Goal: Check status: Check status

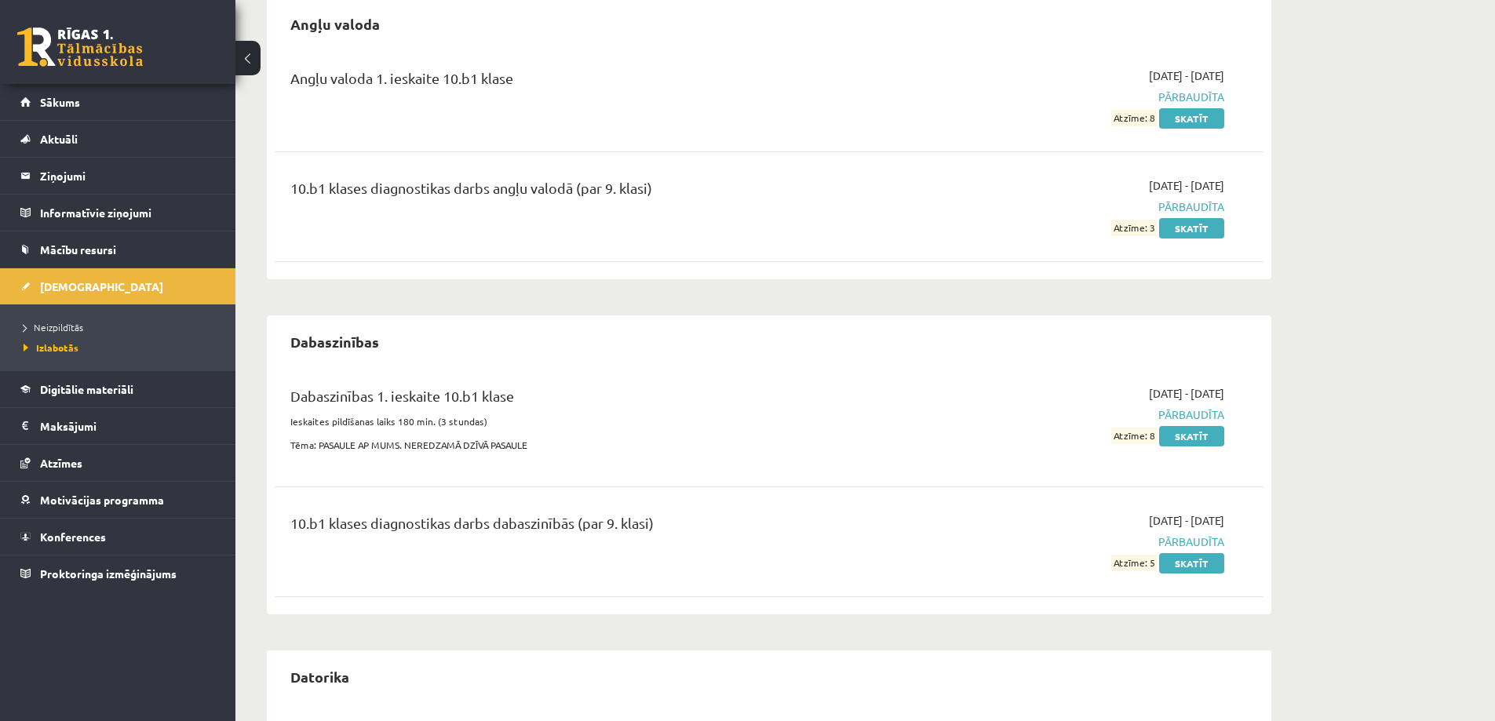
scroll to position [314, 0]
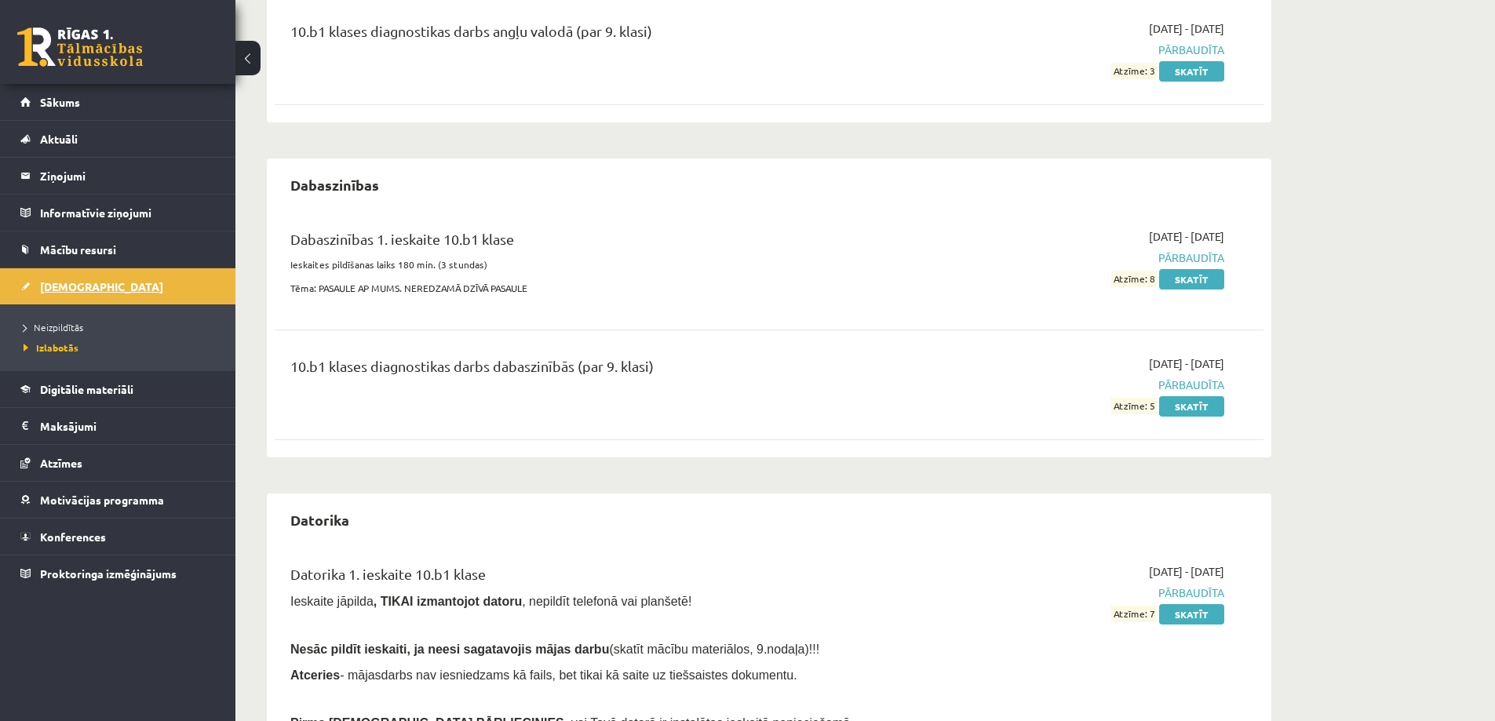
click at [77, 283] on span "[DEMOGRAPHIC_DATA]" at bounding box center [101, 286] width 123 height 14
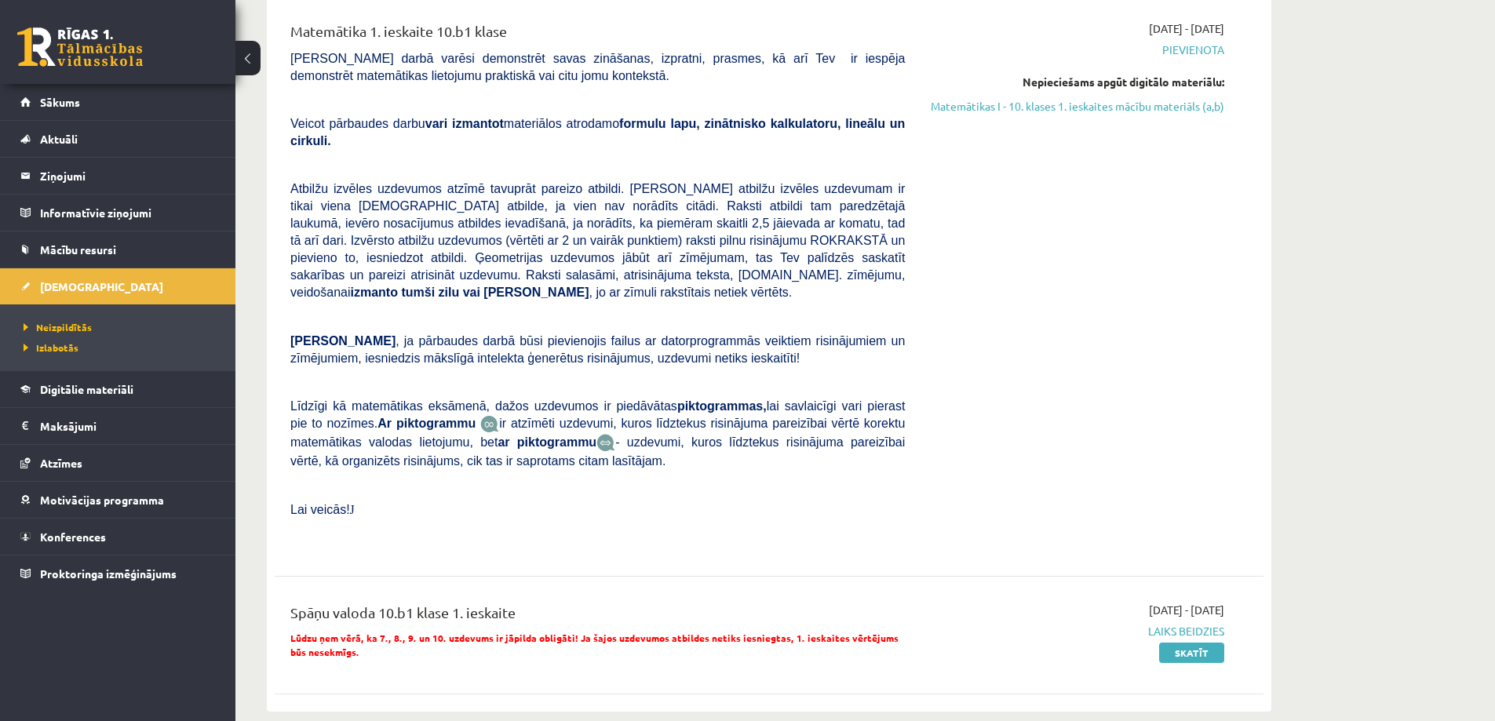
scroll to position [549, 0]
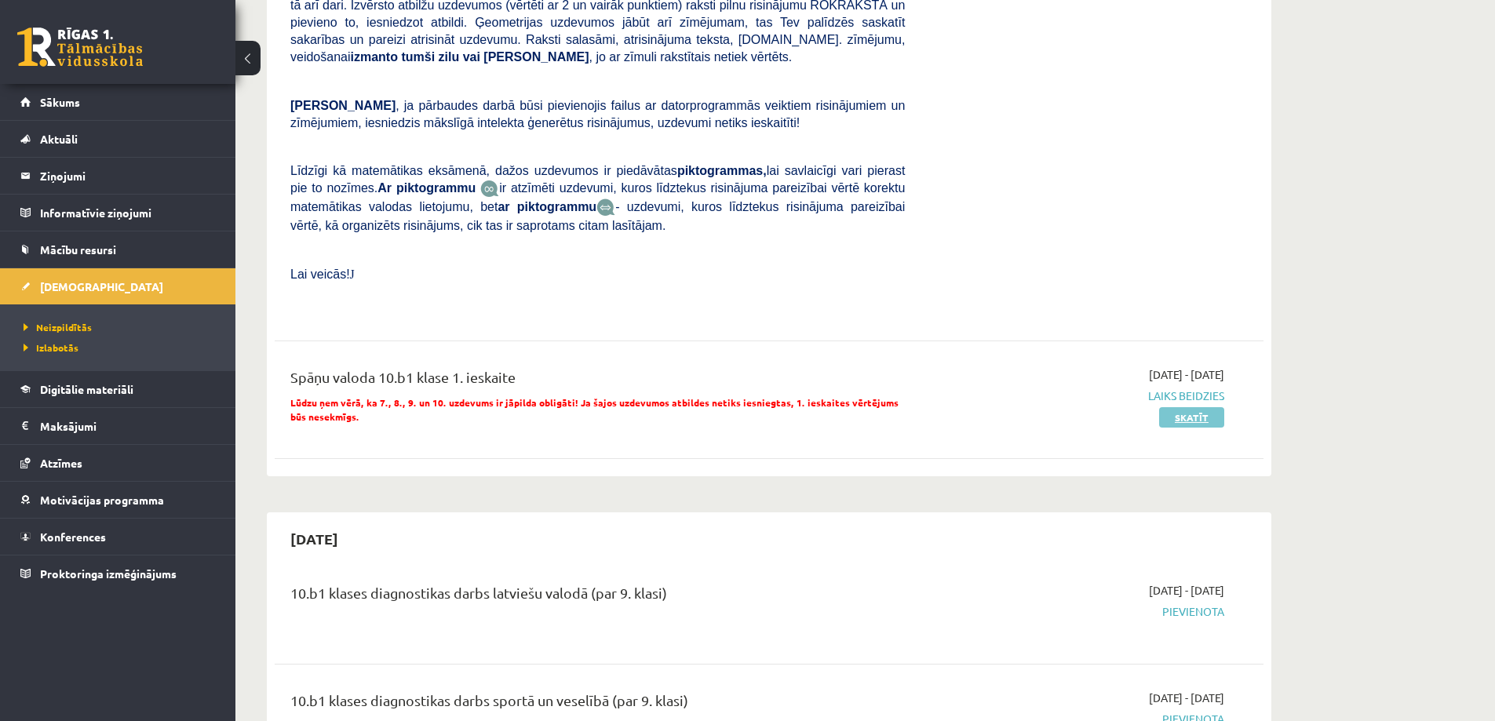
click at [1185, 407] on link "Skatīt" at bounding box center [1191, 417] width 65 height 20
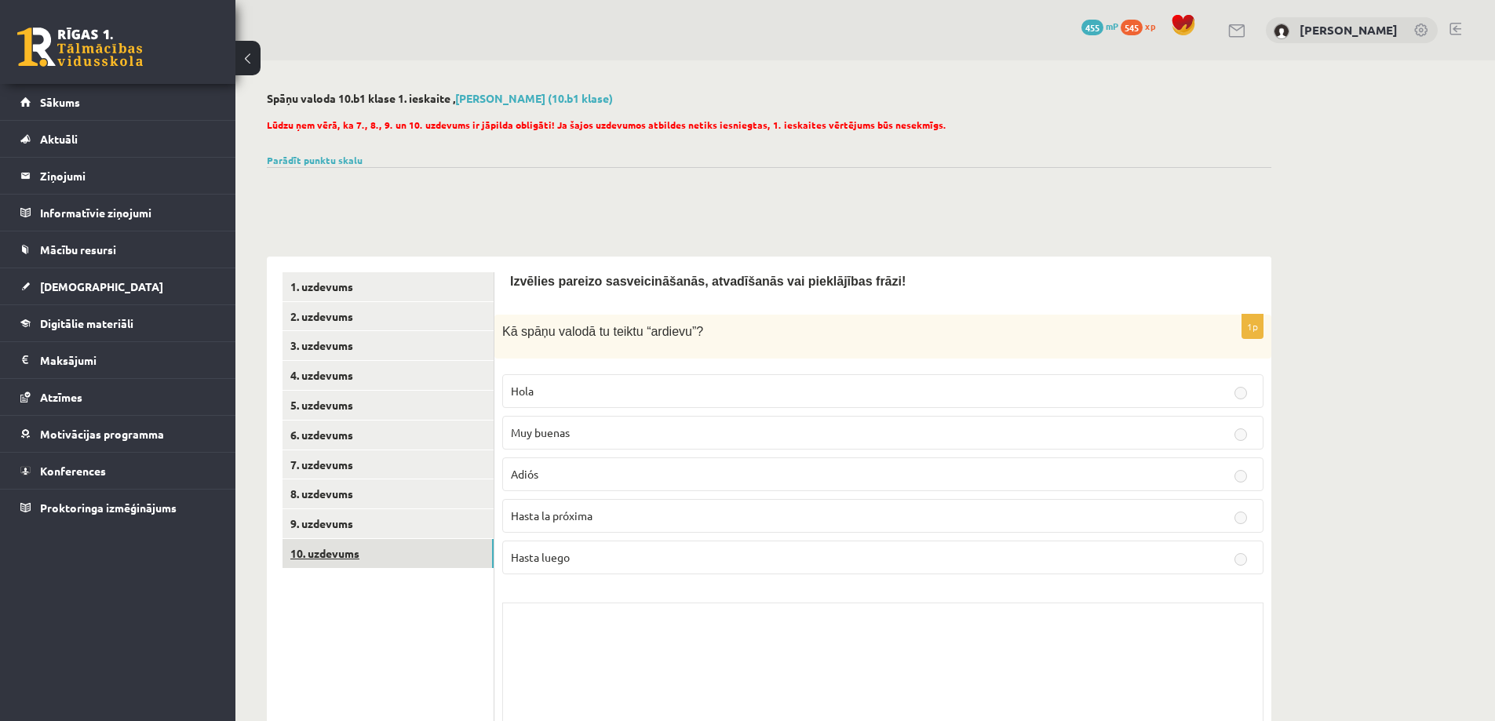
click at [335, 551] on link "10. uzdevums" at bounding box center [387, 553] width 211 height 29
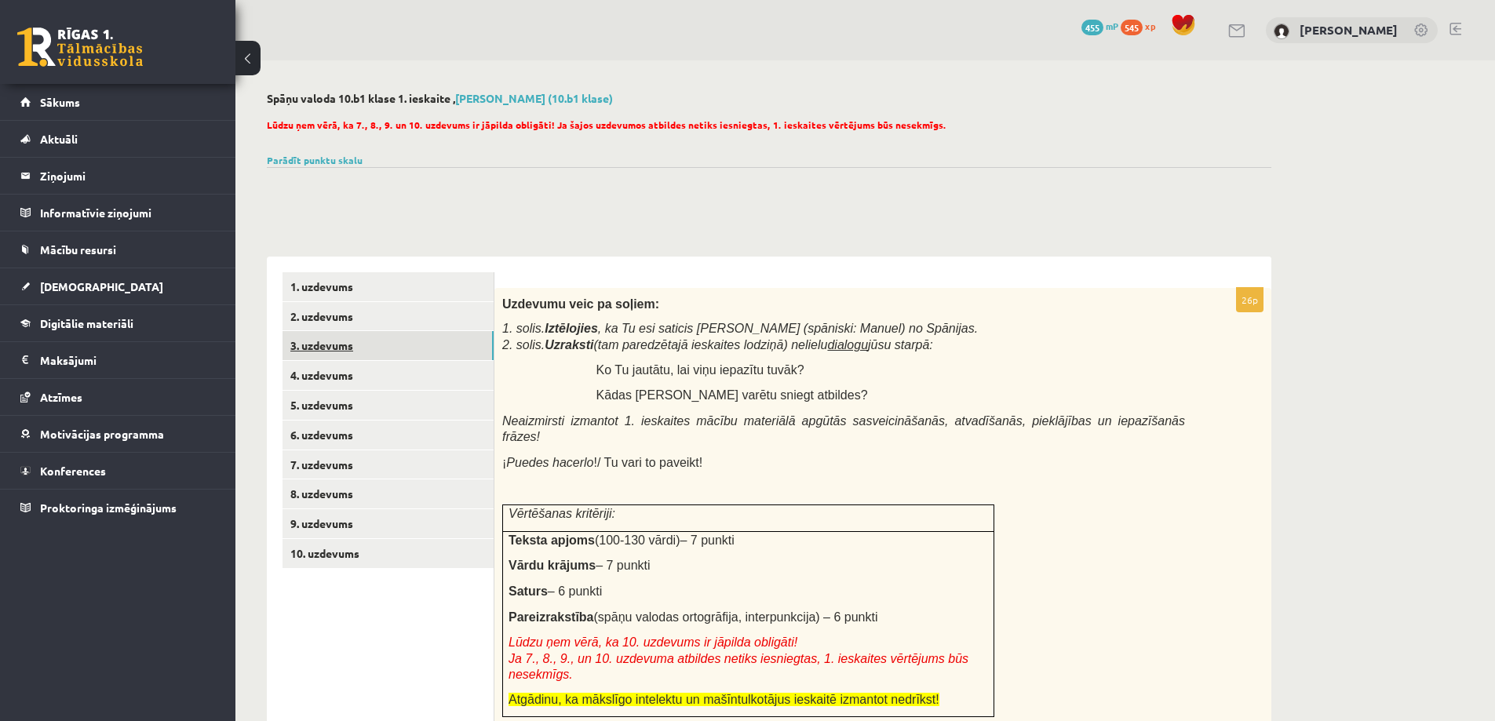
click at [342, 351] on link "3. uzdevums" at bounding box center [387, 345] width 211 height 29
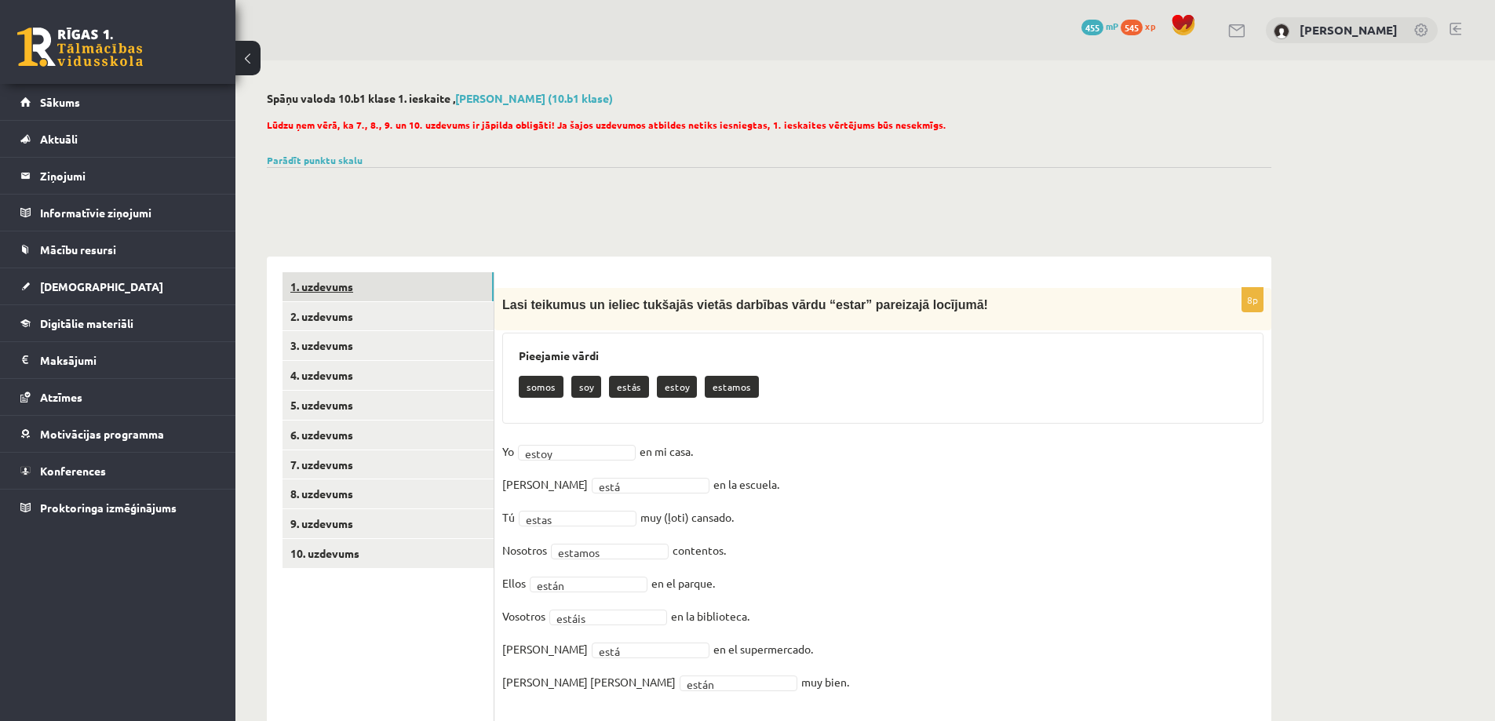
click at [325, 286] on link "1. uzdevums" at bounding box center [387, 286] width 211 height 29
